Goal: Task Accomplishment & Management: Complete application form

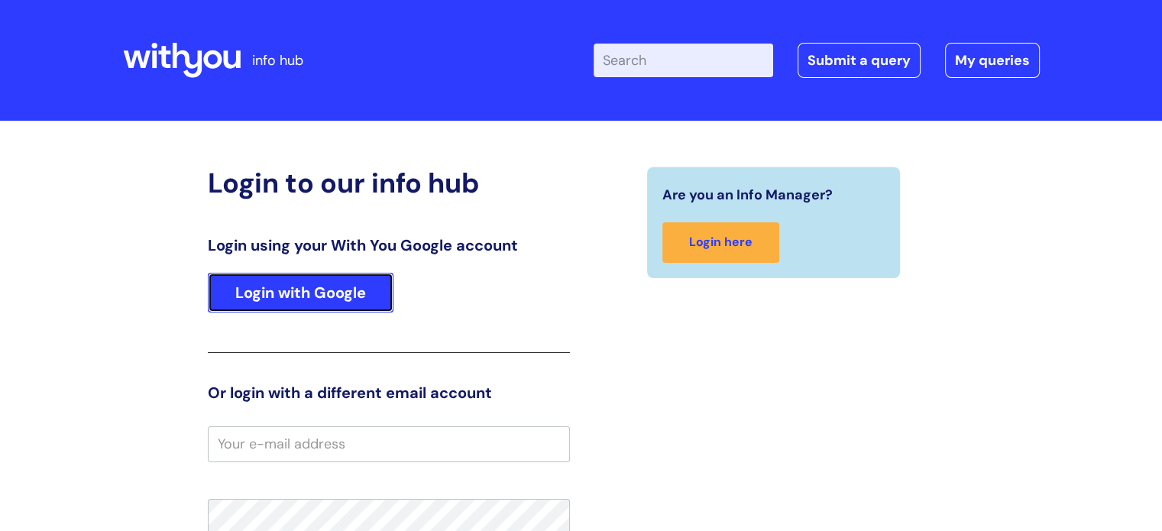
click at [316, 283] on link "Login with Google" at bounding box center [301, 293] width 186 height 40
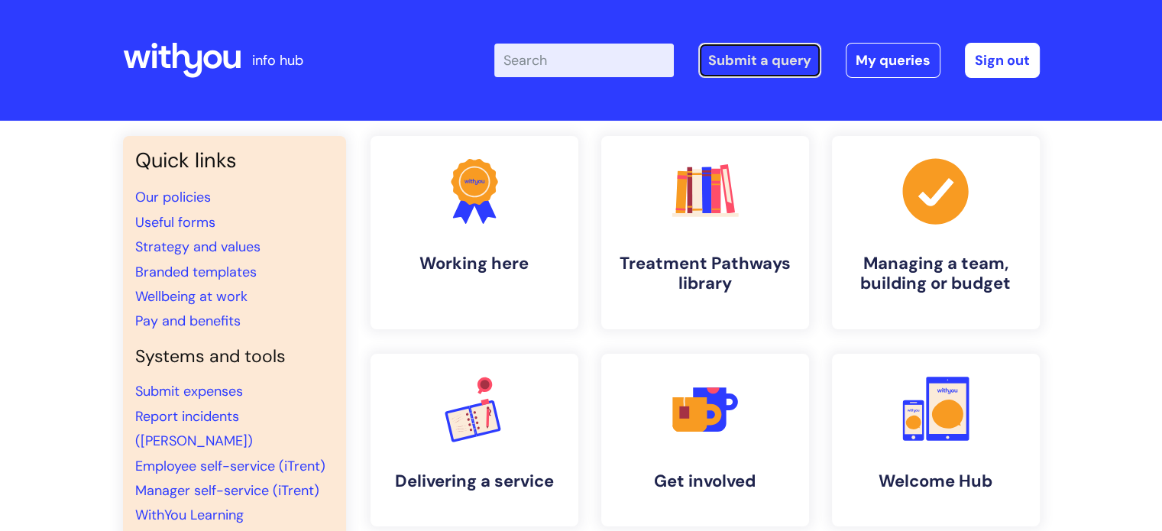
click at [764, 55] on link "Submit a query" at bounding box center [759, 60] width 123 height 35
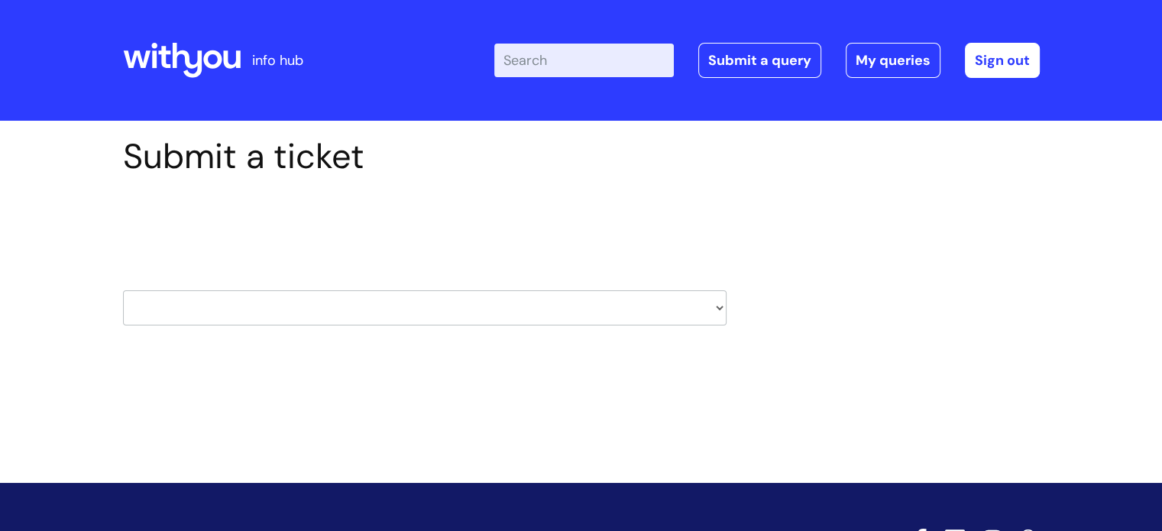
click at [296, 311] on select "HR / People IT and Support Clinical Drug Alerts Finance Accounts Data Support T…" at bounding box center [424, 307] width 603 height 35
select select "it_and_support"
click at [123, 290] on select "HR / People IT and Support Clinical Drug Alerts Finance Accounts Data Support T…" at bounding box center [424, 307] width 603 height 35
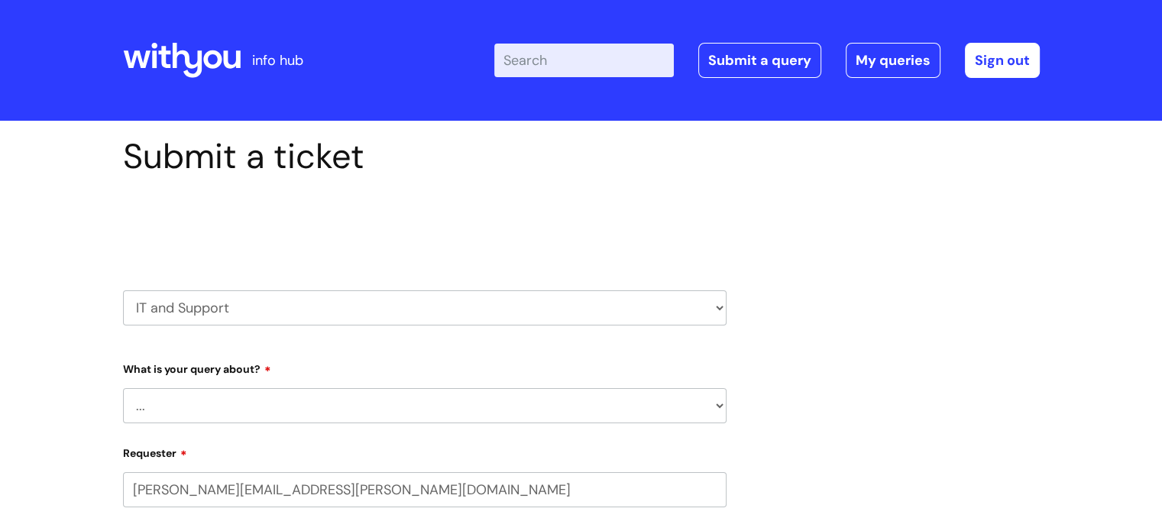
select select "80004286532"
click at [212, 405] on select "... Mobile Phone Reset & MFA Accounts, Starters and Leavers IT Hardware issue I…" at bounding box center [424, 405] width 603 height 35
select select "Printing & Scanning"
click at [123, 388] on select "... Mobile Phone Reset & MFA Accounts, Starters and Leavers IT Hardware issue I…" at bounding box center [424, 405] width 603 height 35
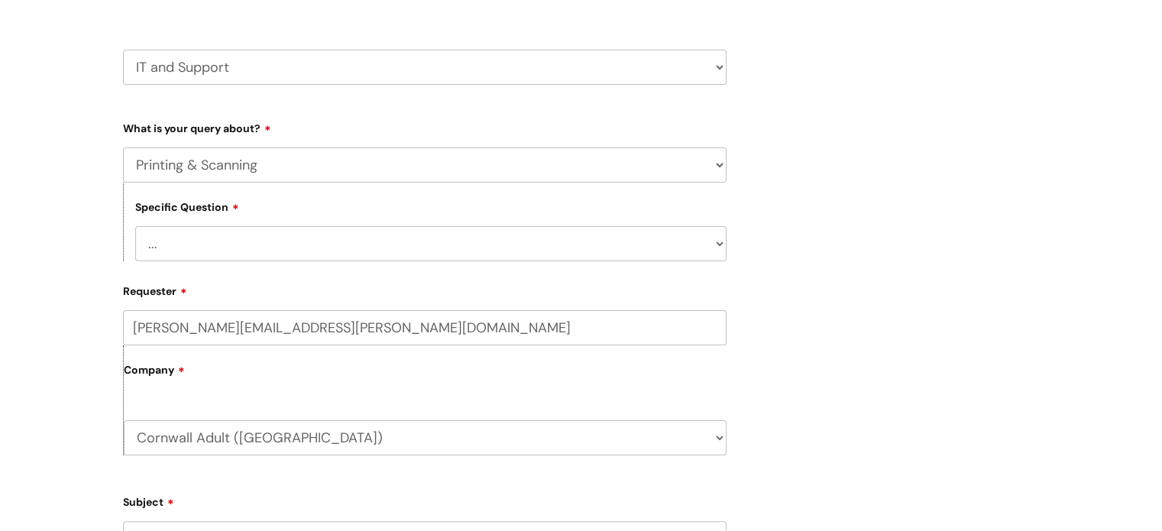
scroll to position [306, 0]
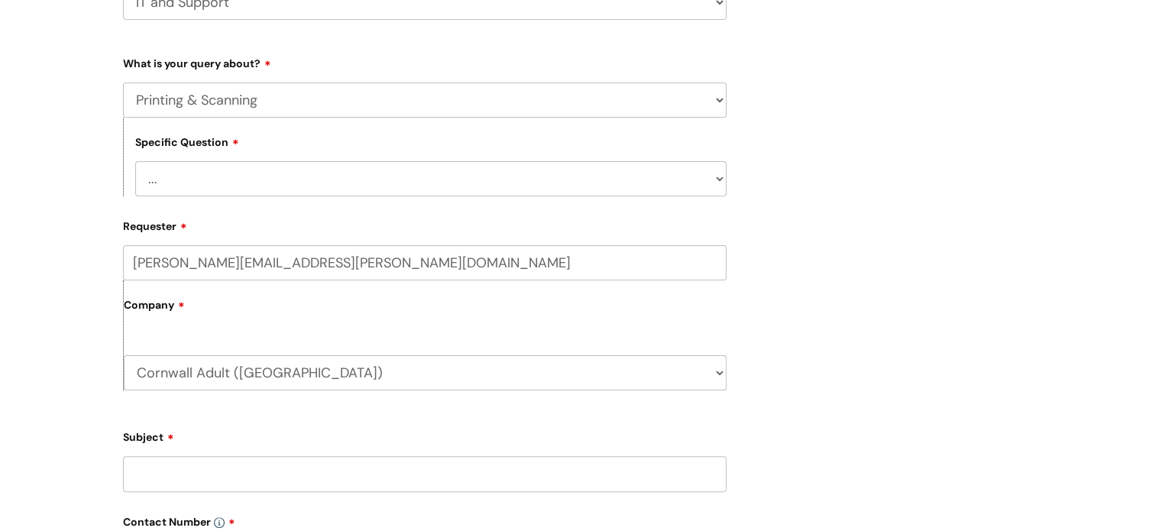
click at [202, 179] on select "... I need help finding or adding a printer I need help to scan a document I ne…" at bounding box center [430, 178] width 591 height 35
select select "I need help with a printer in a WithYou office"
click at [135, 161] on select "... I need help finding or adding a printer I need help to scan a document I ne…" at bounding box center [430, 178] width 591 height 35
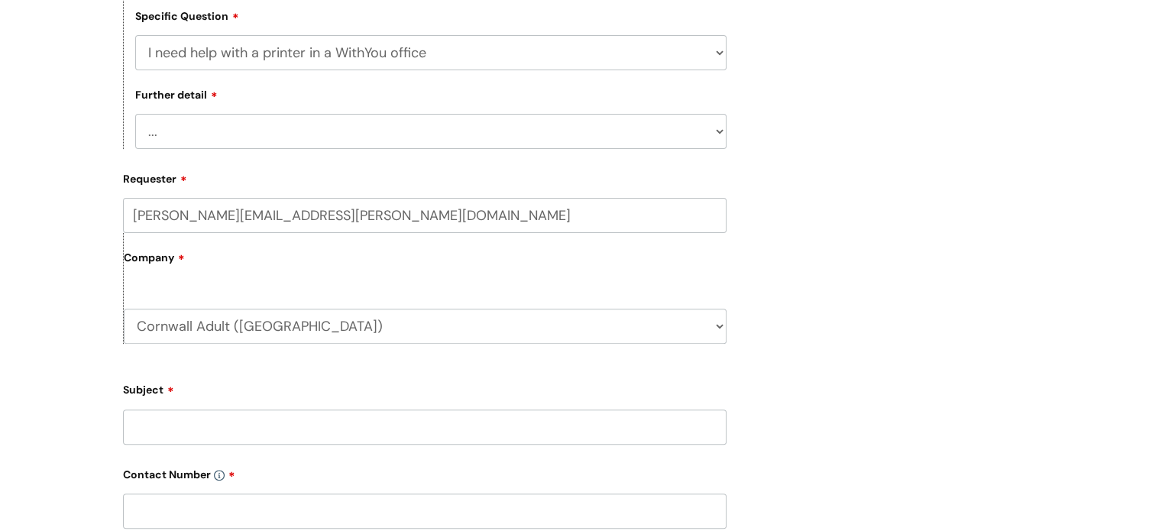
scroll to position [458, 0]
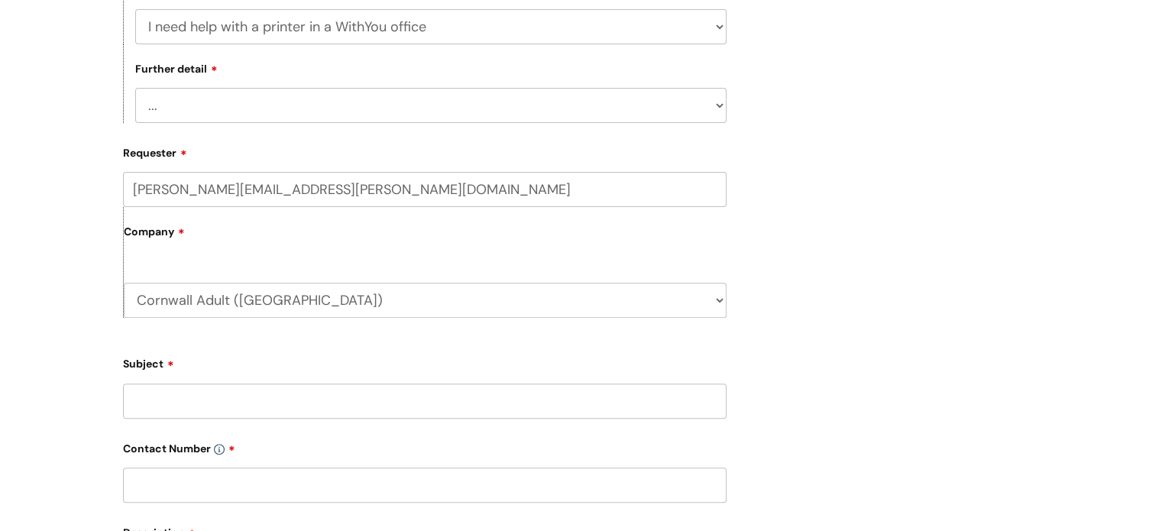
click at [219, 170] on form "Type Of Request ... Accounts (Finance) Alerts! (For clinical team) Data Protect…" at bounding box center [424, 357] width 603 height 918
click at [214, 106] on select "... I need help with a printer that is not working" at bounding box center [430, 104] width 591 height 35
select select "I need help with a printer that is not working"
click at [135, 88] on select "... I need help with a printer that is not working" at bounding box center [430, 104] width 591 height 35
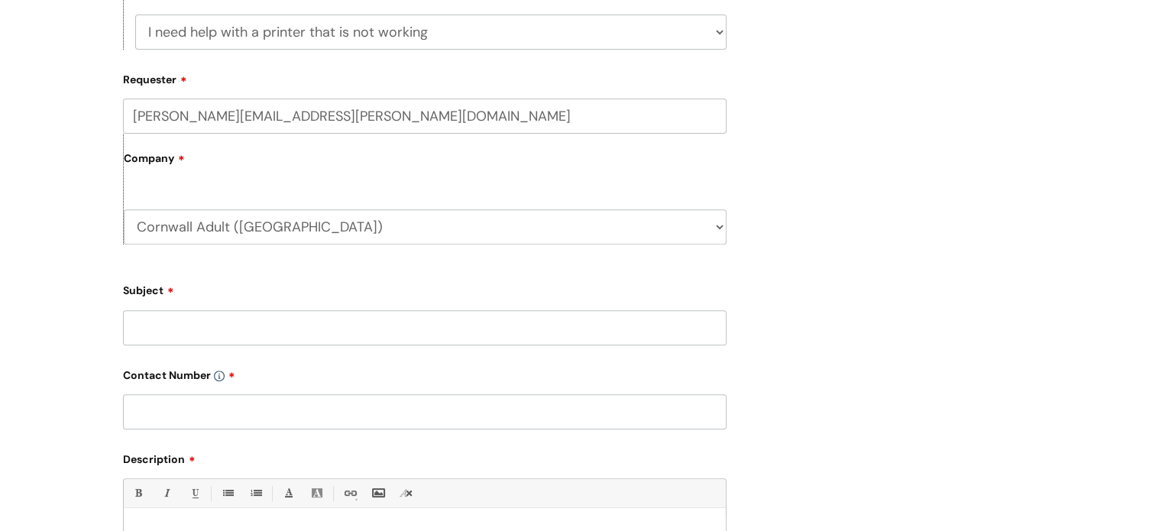
scroll to position [611, 0]
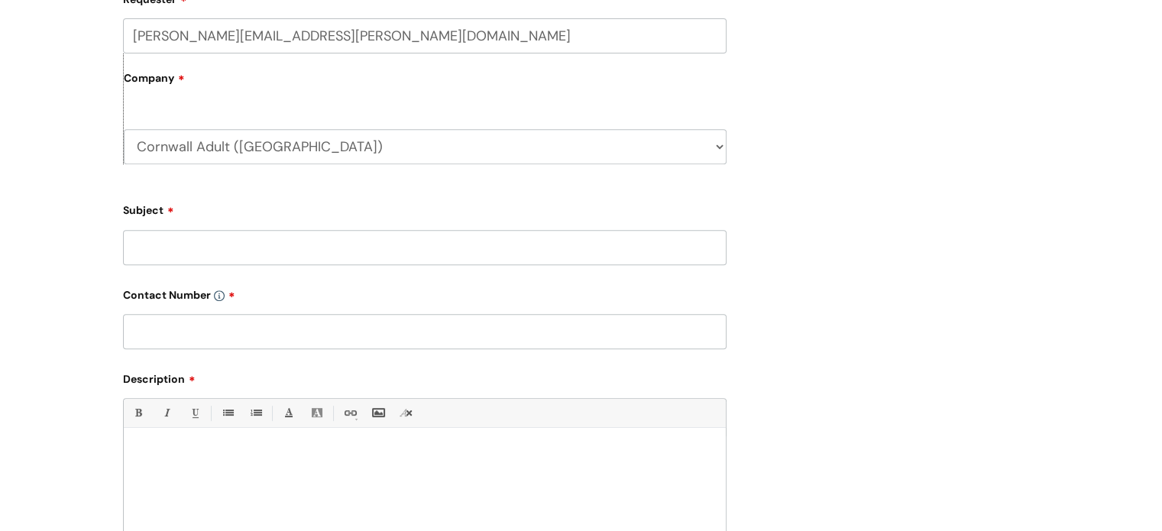
click at [200, 255] on input "Subject" at bounding box center [424, 247] width 603 height 35
type input "P"
type input "Printer issue"
type input "01872 263001"
click at [171, 468] on div at bounding box center [425, 488] width 602 height 105
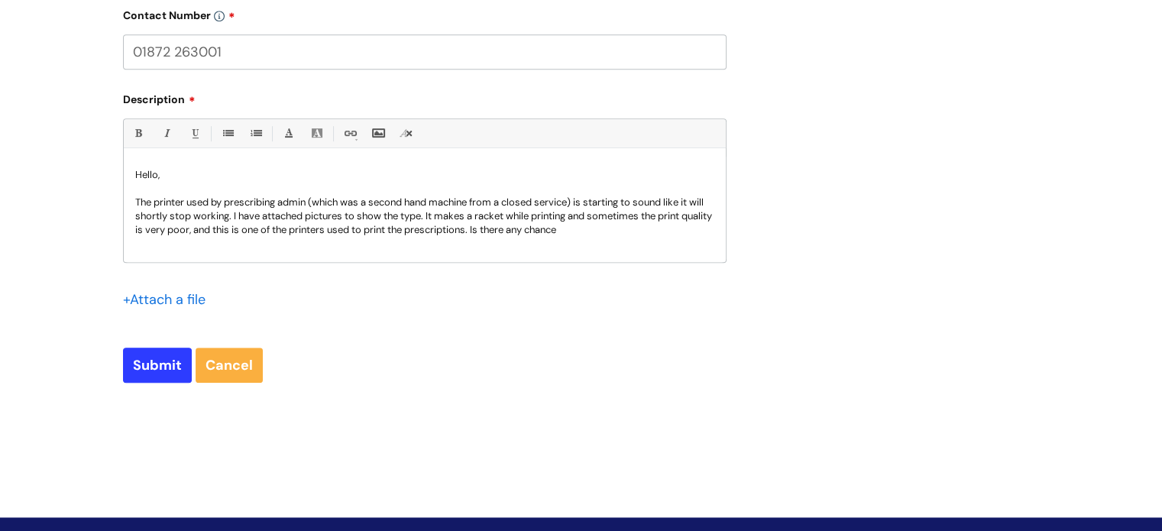
scroll to position [917, 0]
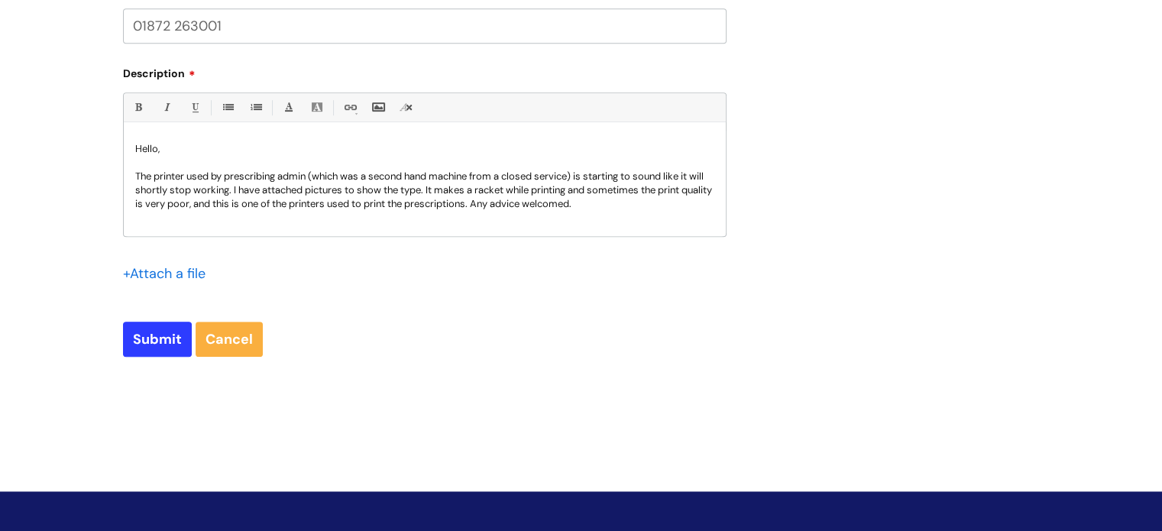
click at [163, 273] on input "file" at bounding box center [161, 272] width 76 height 19
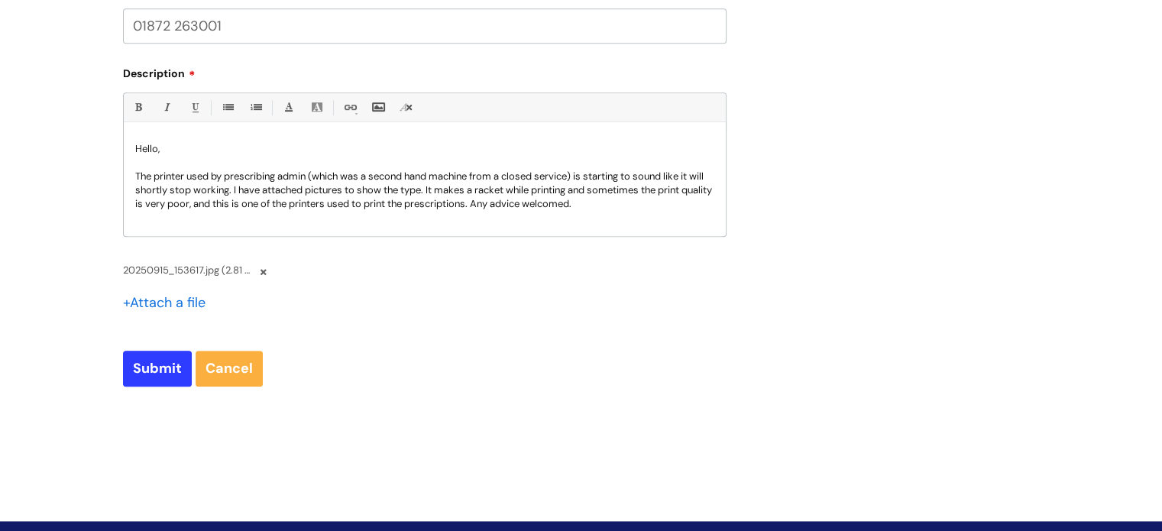
click at [176, 300] on input "file" at bounding box center [161, 301] width 76 height 19
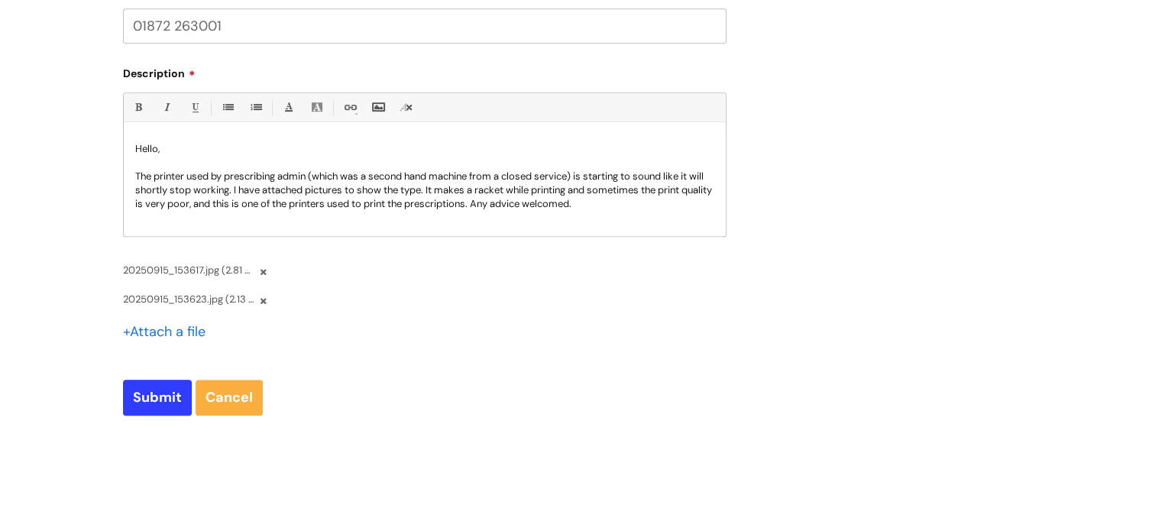
click at [619, 205] on p "The printer used by prescribing admin (which was a second hand machine from a c…" at bounding box center [424, 190] width 579 height 41
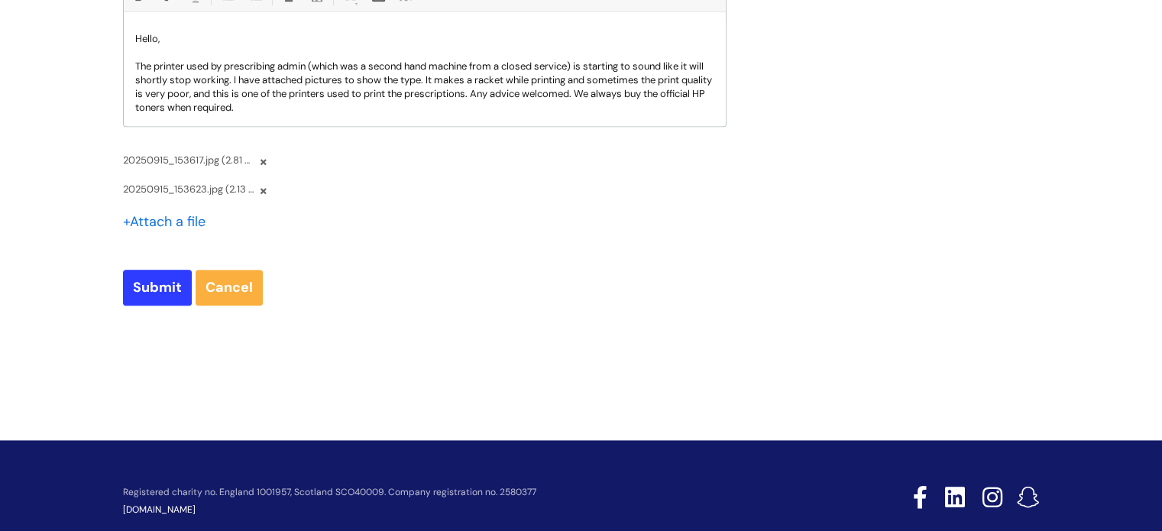
scroll to position [1058, 0]
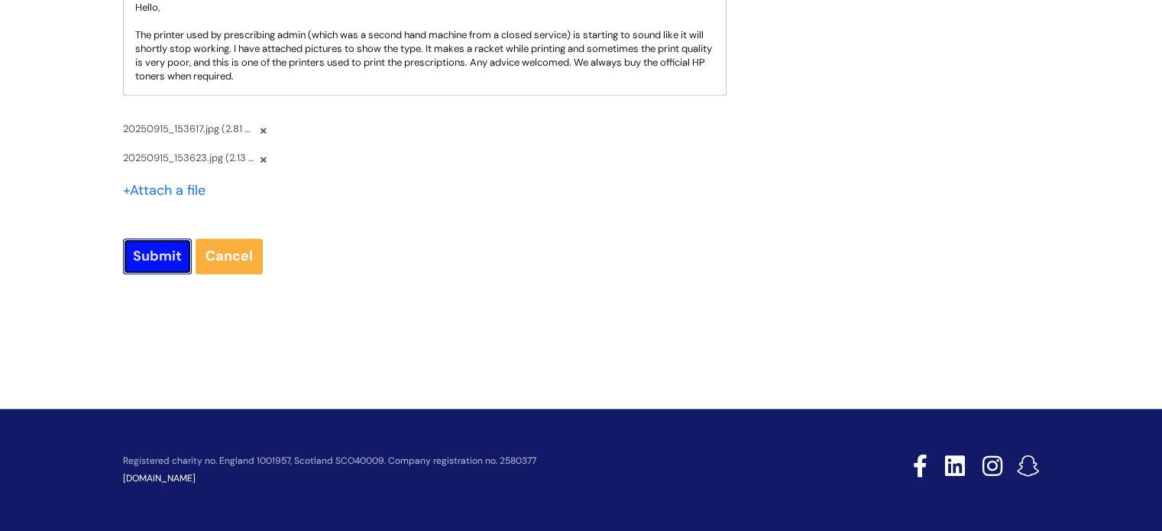
click at [150, 244] on input "Submit" at bounding box center [157, 255] width 69 height 35
type input "Please Wait..."
